Goal: Transaction & Acquisition: Purchase product/service

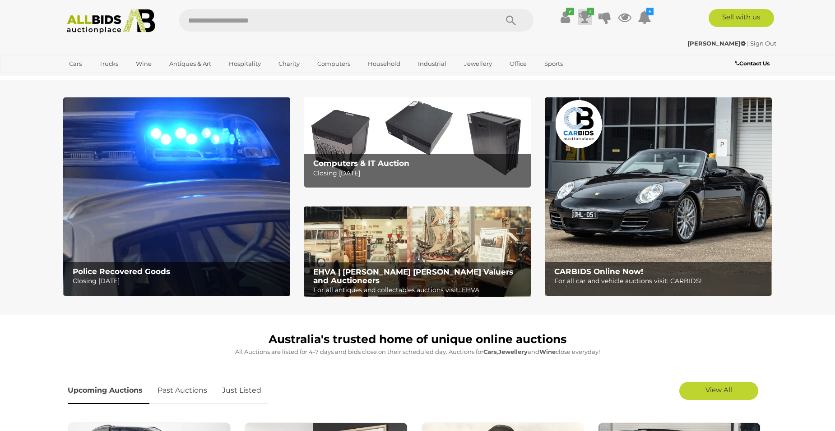
click at [546, 15] on icon at bounding box center [585, 17] width 13 height 16
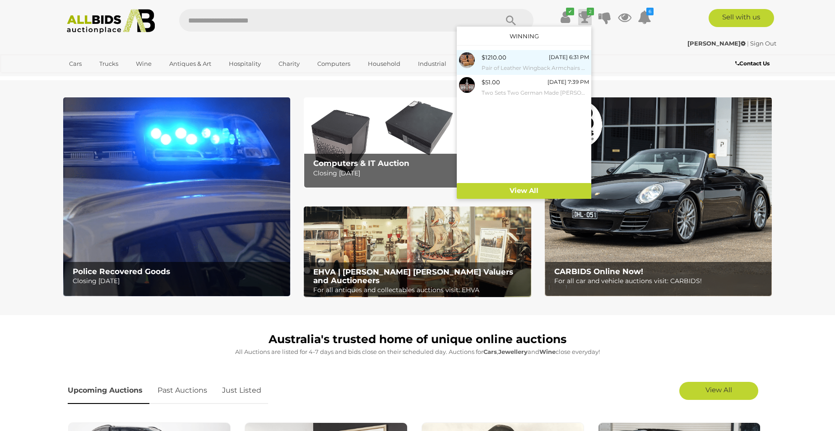
click at [541, 59] on div "$1210.00 [DATE] 6:31 PM Pair of Leather Wingback Armchairs with Lift Top Ottoma…" at bounding box center [535, 62] width 107 height 20
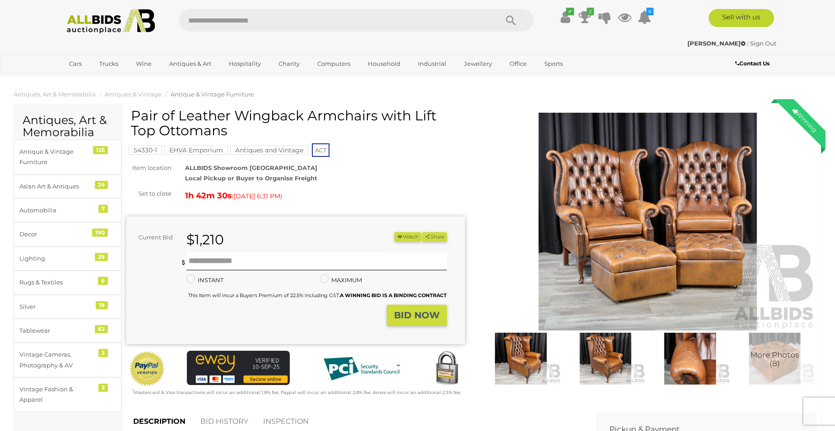
click at [514, 349] on img at bounding box center [521, 358] width 80 height 51
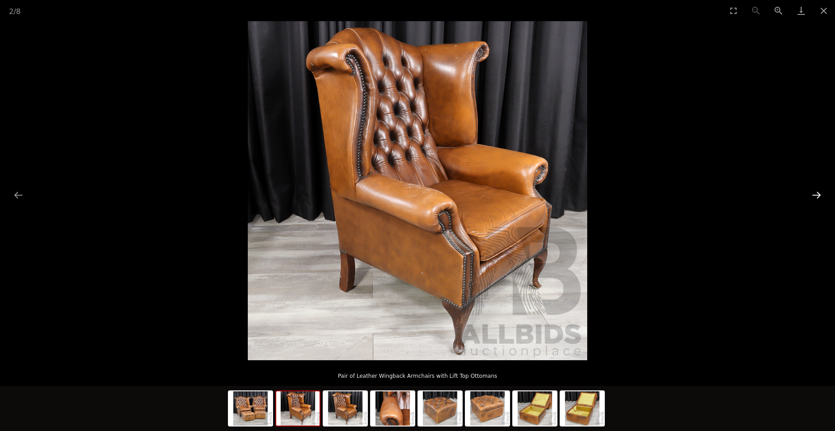
click at [816, 196] on button "Next slide" at bounding box center [816, 195] width 19 height 18
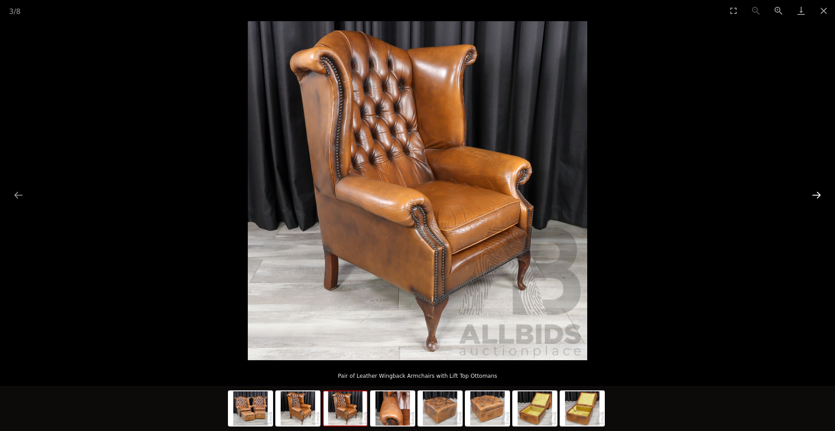
click at [816, 196] on button "Next slide" at bounding box center [816, 195] width 19 height 18
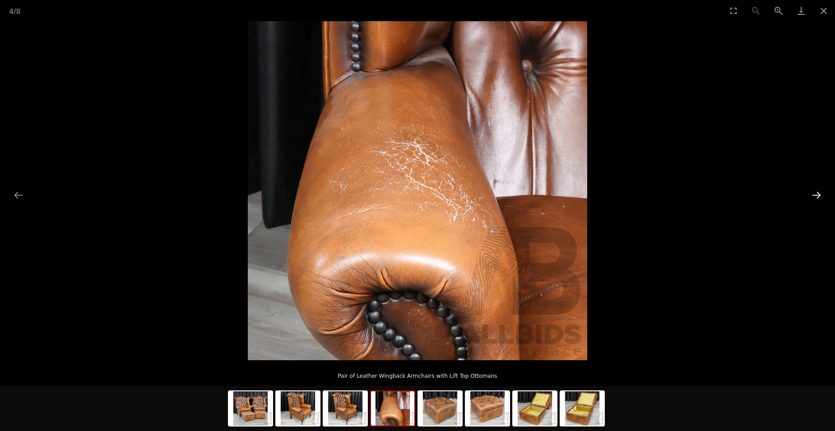
click at [816, 196] on button "Next slide" at bounding box center [816, 195] width 19 height 18
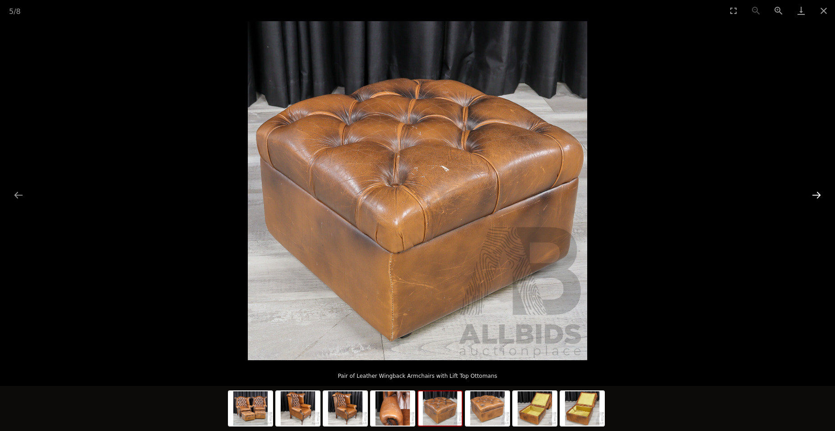
click at [816, 196] on button "Next slide" at bounding box center [816, 195] width 19 height 18
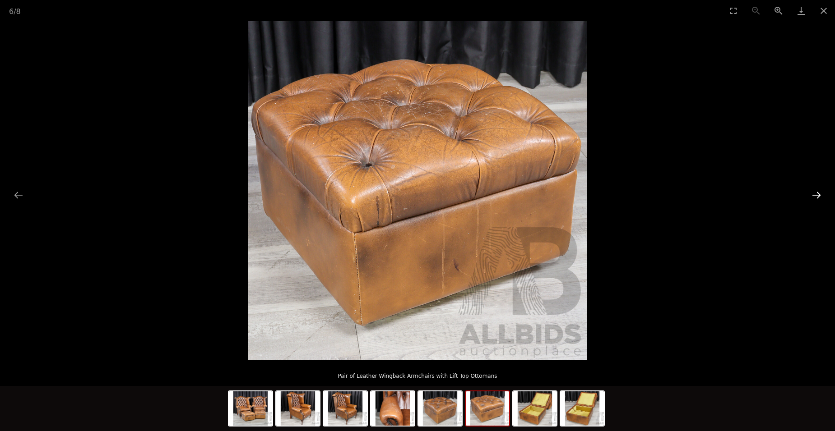
click at [816, 196] on button "Next slide" at bounding box center [816, 195] width 19 height 18
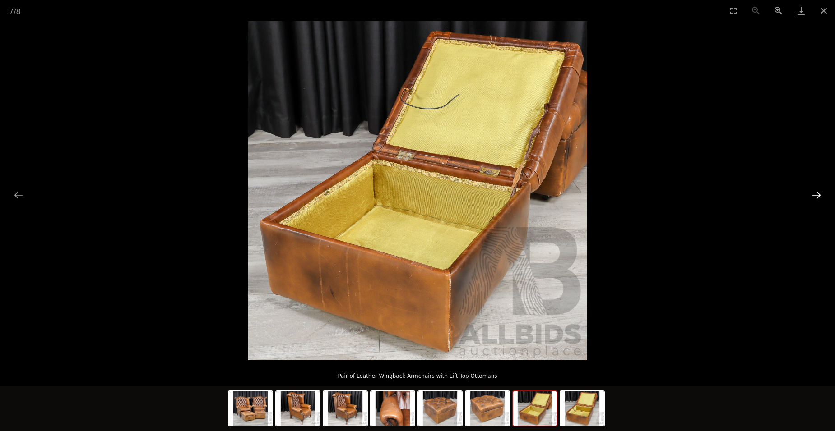
click at [816, 196] on button "Next slide" at bounding box center [816, 195] width 19 height 18
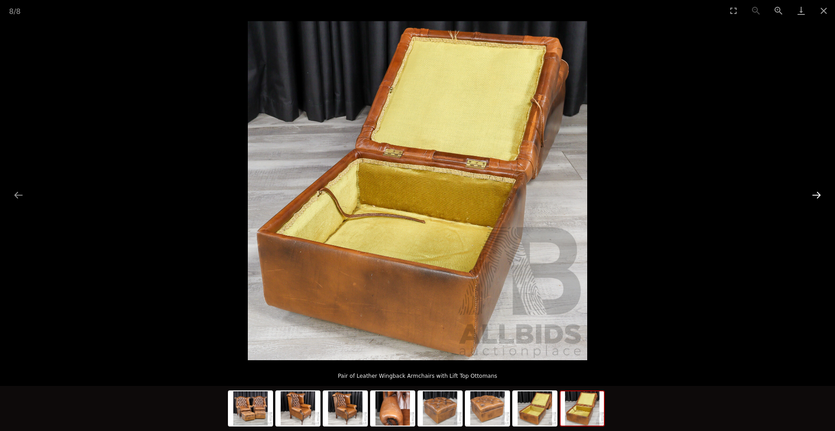
click at [816, 196] on button "Next slide" at bounding box center [816, 195] width 19 height 18
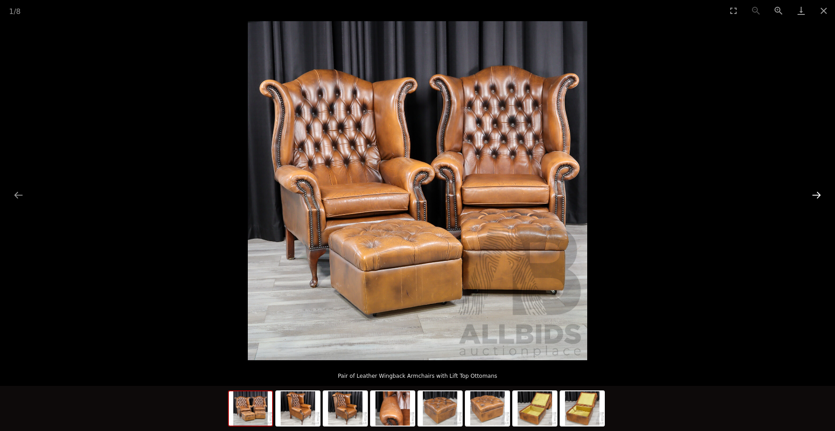
click at [816, 196] on button "Next slide" at bounding box center [816, 195] width 19 height 18
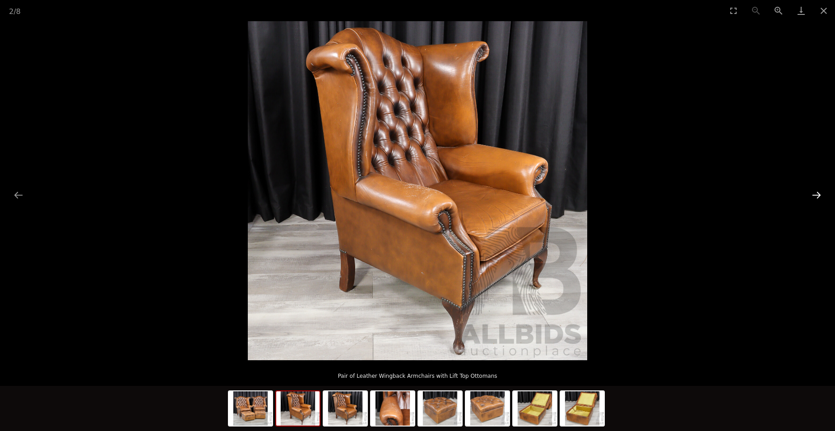
click at [816, 196] on button "Next slide" at bounding box center [816, 195] width 19 height 18
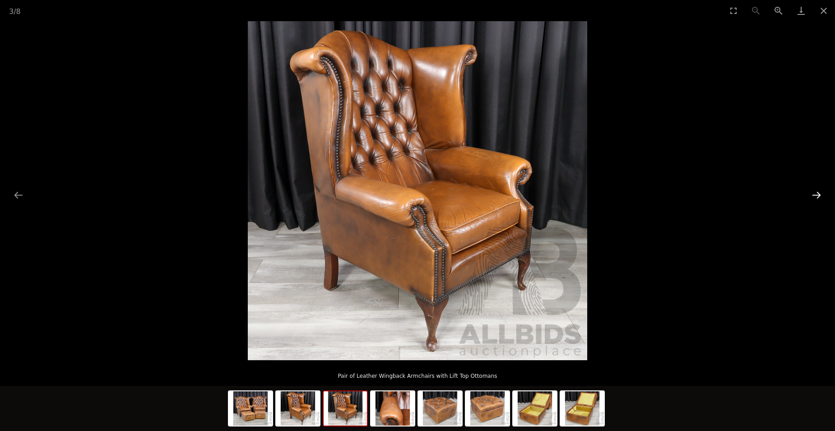
click at [816, 196] on button "Next slide" at bounding box center [816, 195] width 19 height 18
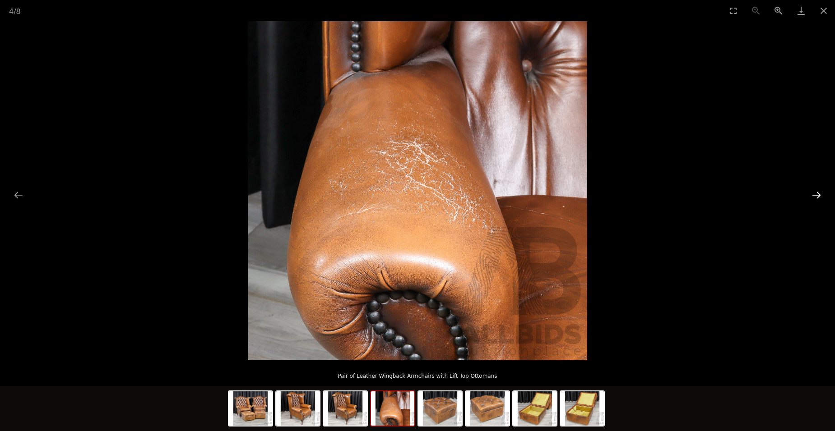
click at [816, 196] on button "Next slide" at bounding box center [816, 195] width 19 height 18
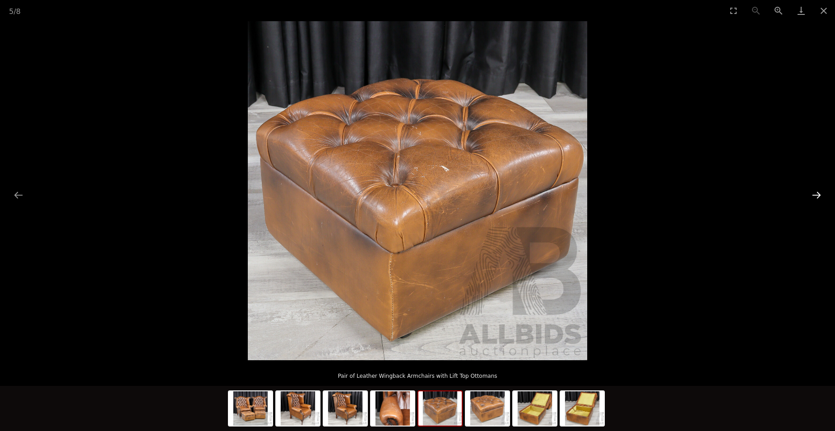
click at [816, 196] on button "Next slide" at bounding box center [816, 195] width 19 height 18
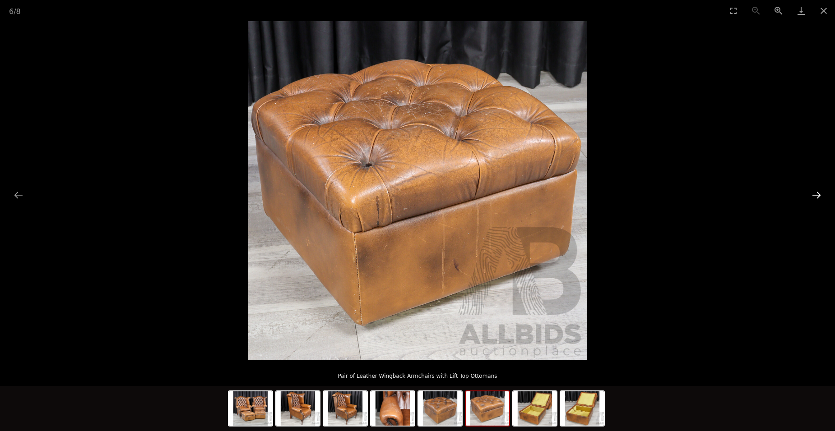
click at [816, 196] on button "Next slide" at bounding box center [816, 195] width 19 height 18
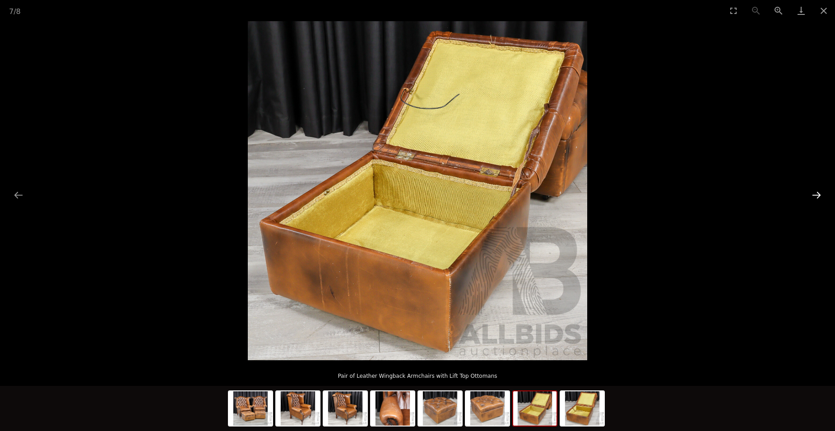
click at [816, 196] on button "Next slide" at bounding box center [816, 195] width 19 height 18
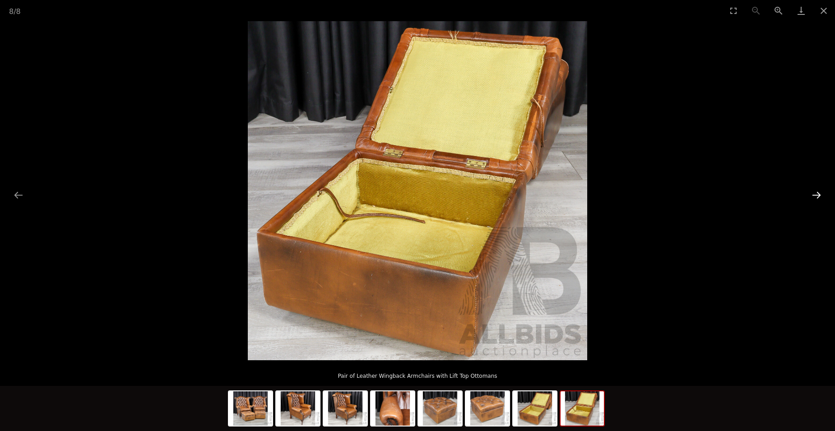
click at [816, 196] on button "Next slide" at bounding box center [816, 195] width 19 height 18
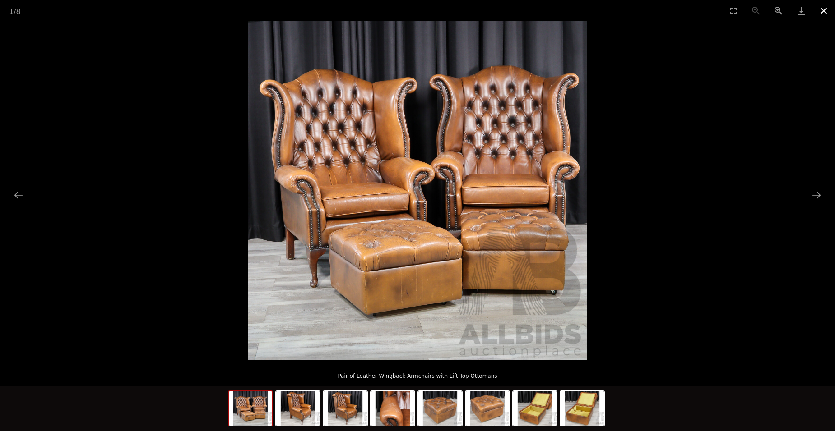
click at [823, 8] on button "Close gallery" at bounding box center [823, 10] width 23 height 21
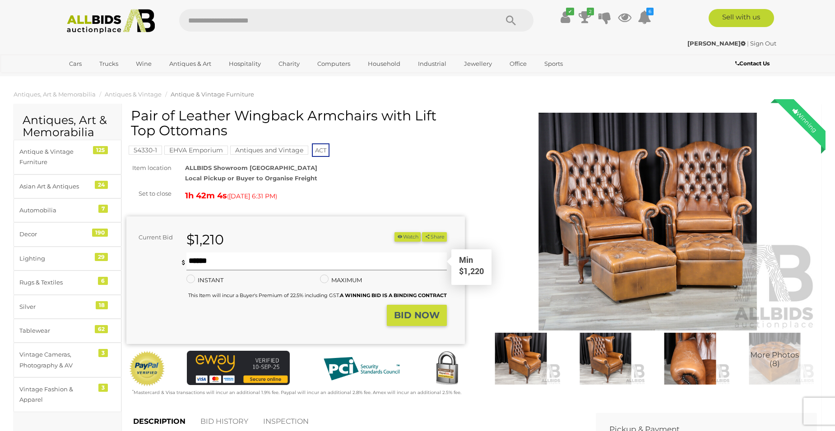
click at [208, 263] on input "text" at bounding box center [316, 262] width 260 height 18
type input "****"
click at [398, 315] on strong "BID NOW" at bounding box center [417, 315] width 46 height 11
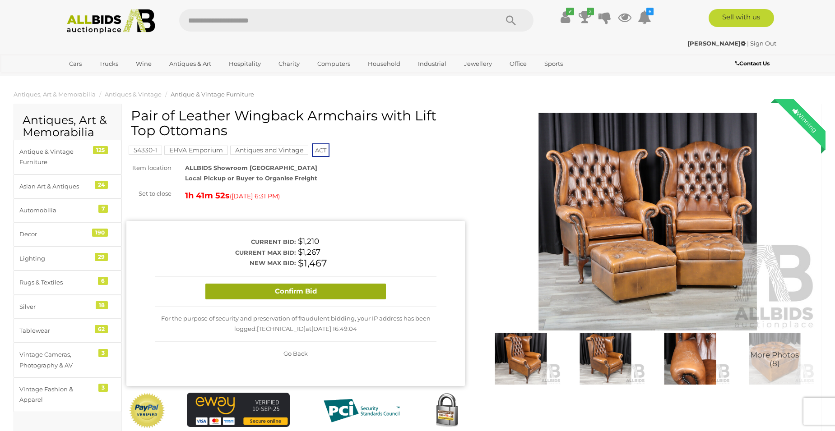
click at [338, 293] on button "Confirm Bid" at bounding box center [295, 292] width 181 height 16
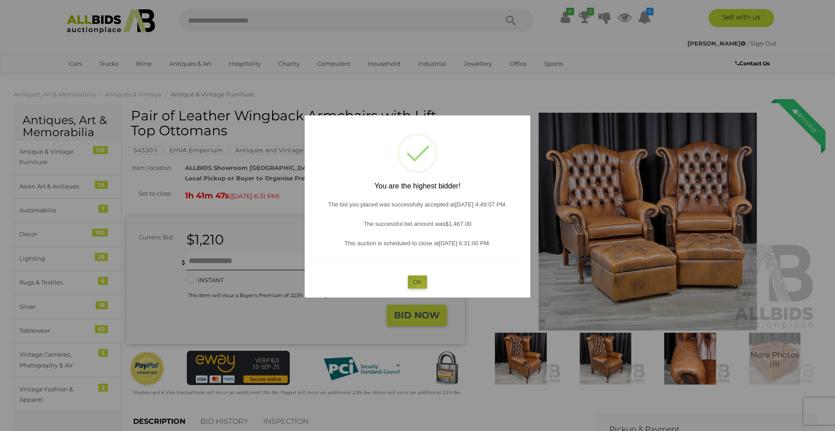
click at [420, 287] on button "OK" at bounding box center [417, 282] width 19 height 13
